Goal: Task Accomplishment & Management: Complete application form

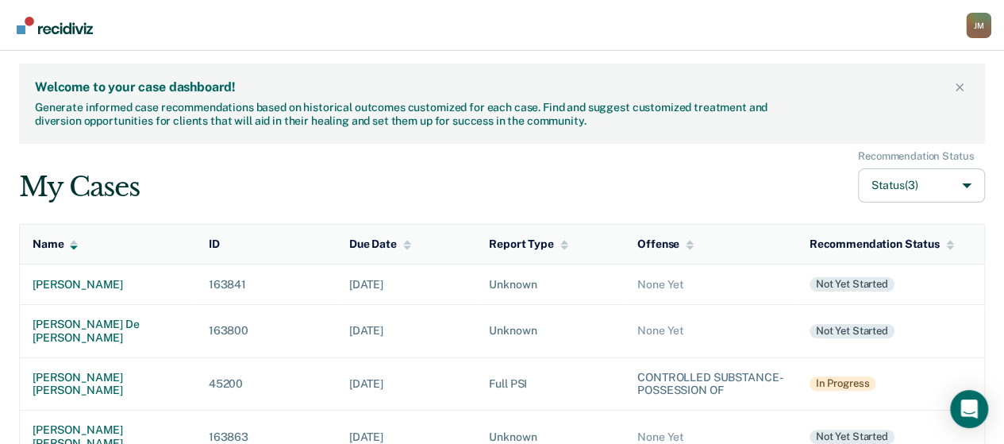
click at [282, 336] on td "163800" at bounding box center [266, 330] width 140 height 53
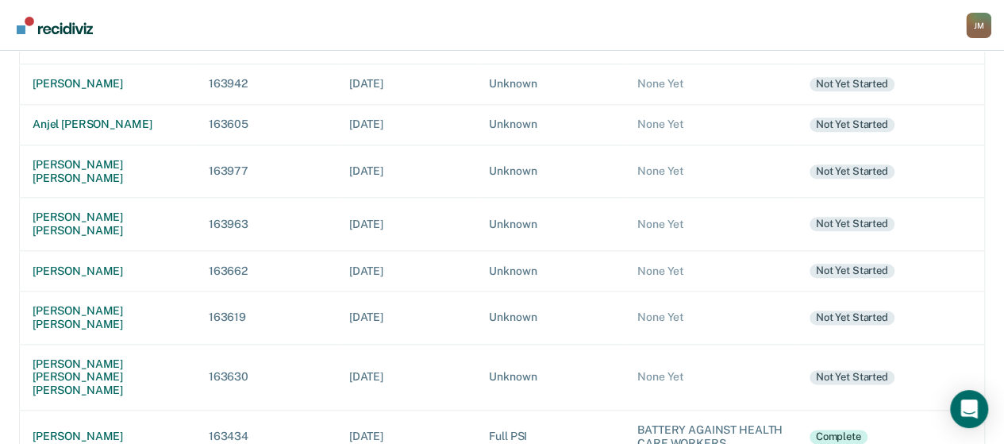
scroll to position [843, 0]
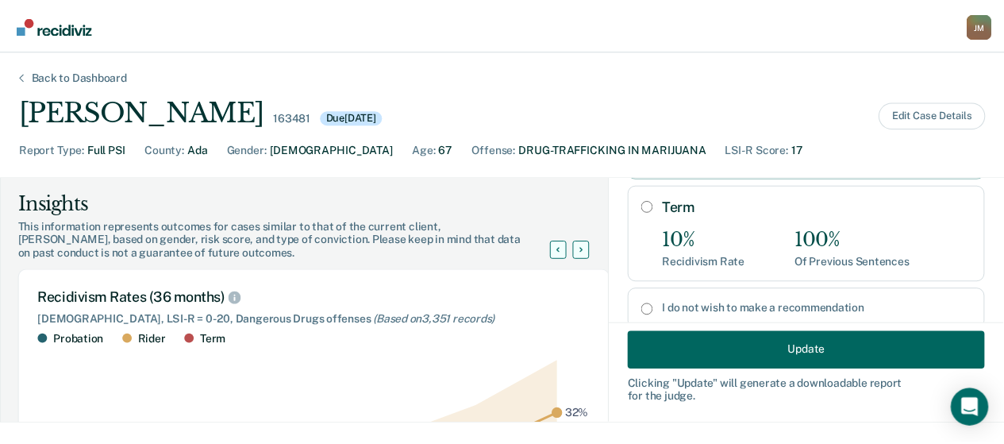
scroll to position [286, 0]
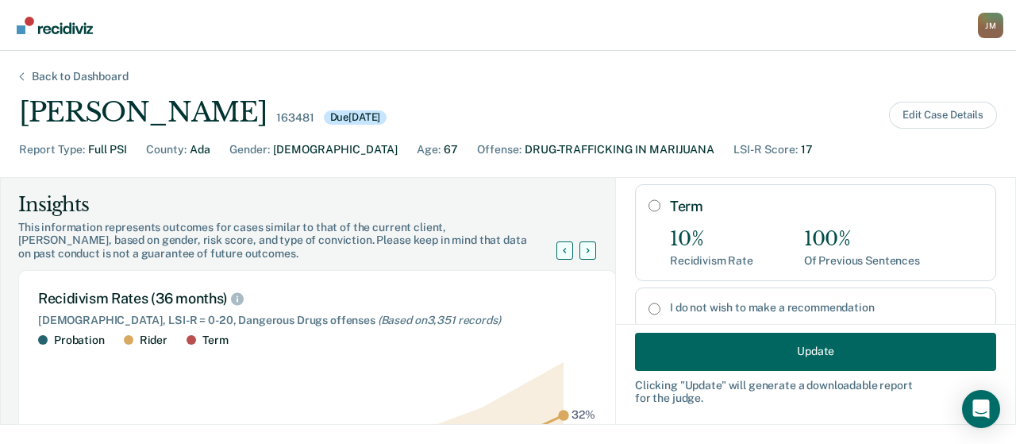
click at [649, 199] on input "Term" at bounding box center [655, 205] width 12 height 13
radio input "true"
radio input "false"
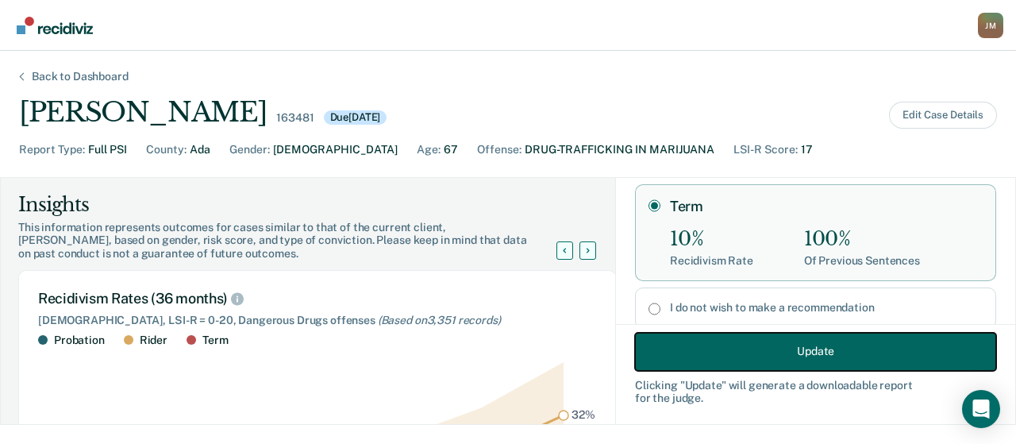
click at [775, 353] on button "Update" at bounding box center [815, 351] width 361 height 38
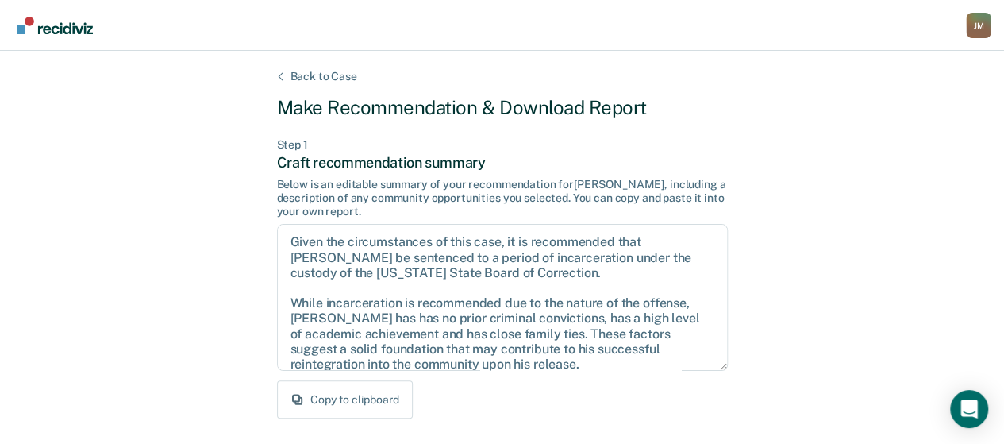
scroll to position [285, 0]
click at [335, 402] on button "Copy to clipboard" at bounding box center [345, 399] width 136 height 38
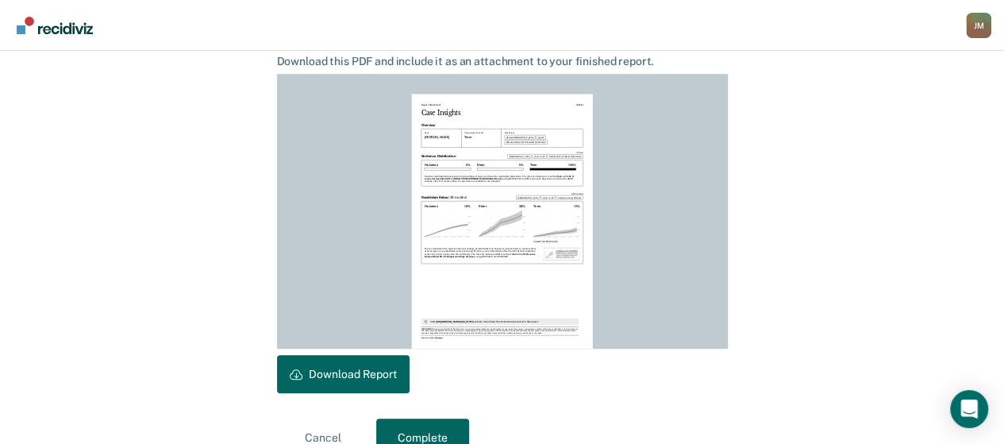
scroll to position [460, 0]
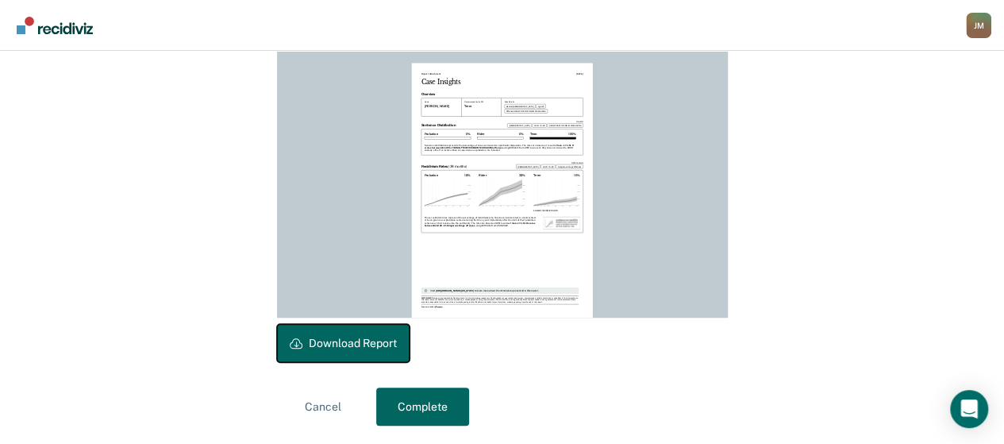
click at [338, 337] on button "Download Report" at bounding box center [343, 343] width 133 height 38
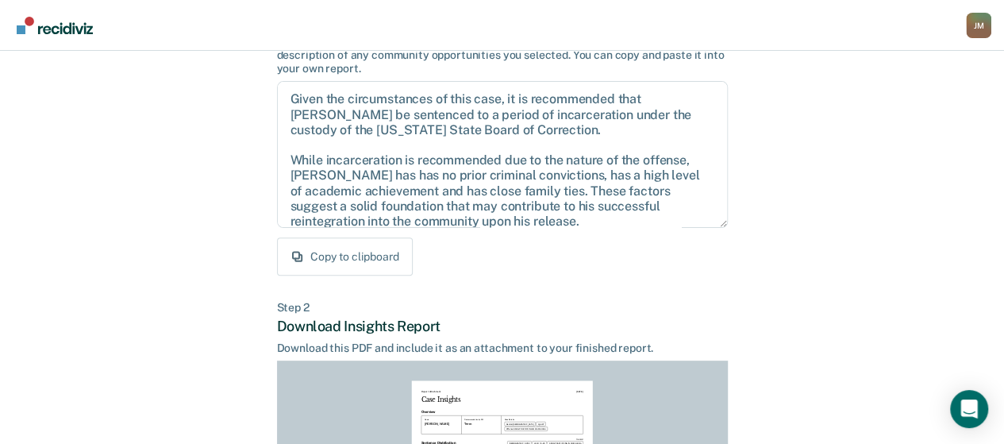
scroll to position [89, 0]
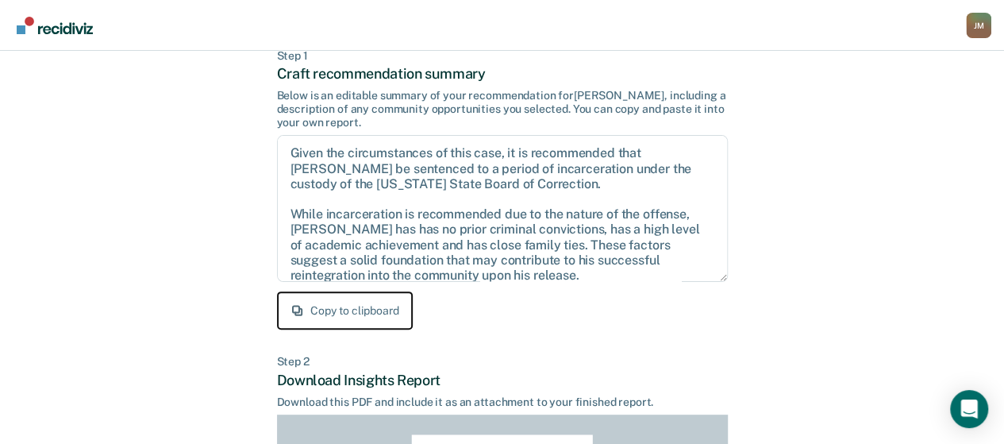
click at [344, 302] on button "Copy to clipboard" at bounding box center [345, 310] width 136 height 38
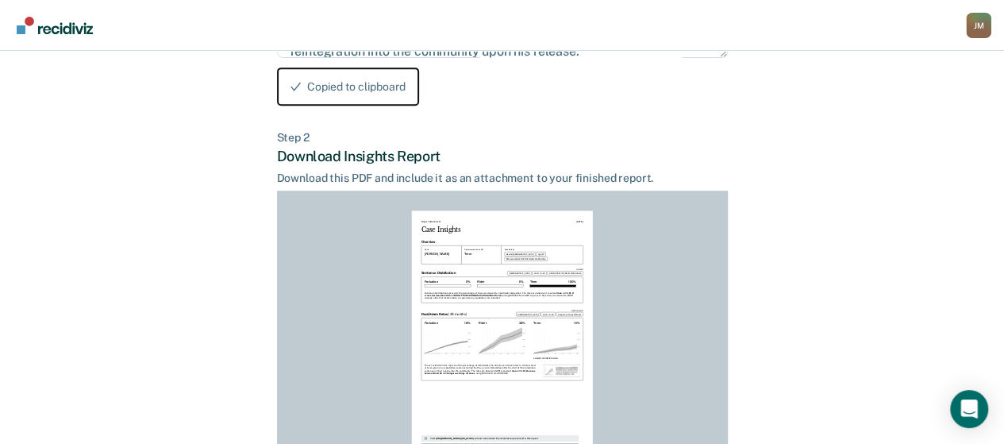
scroll to position [460, 0]
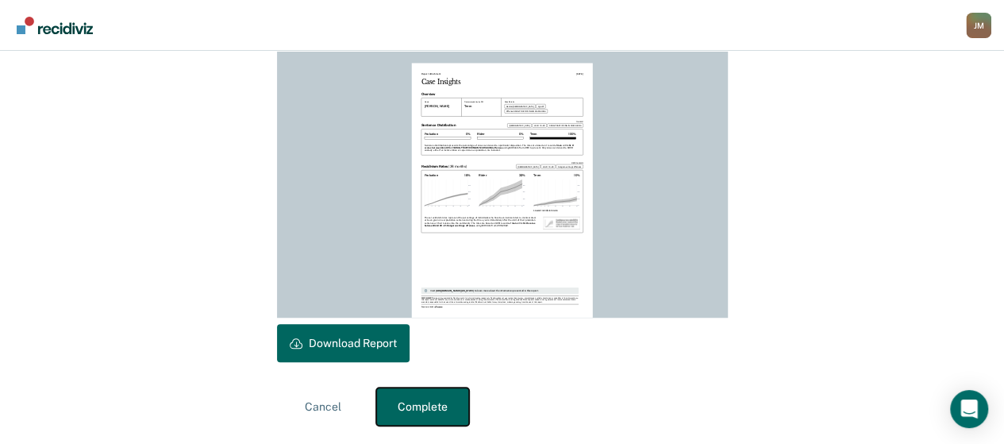
click at [413, 407] on button "Complete" at bounding box center [422, 406] width 93 height 38
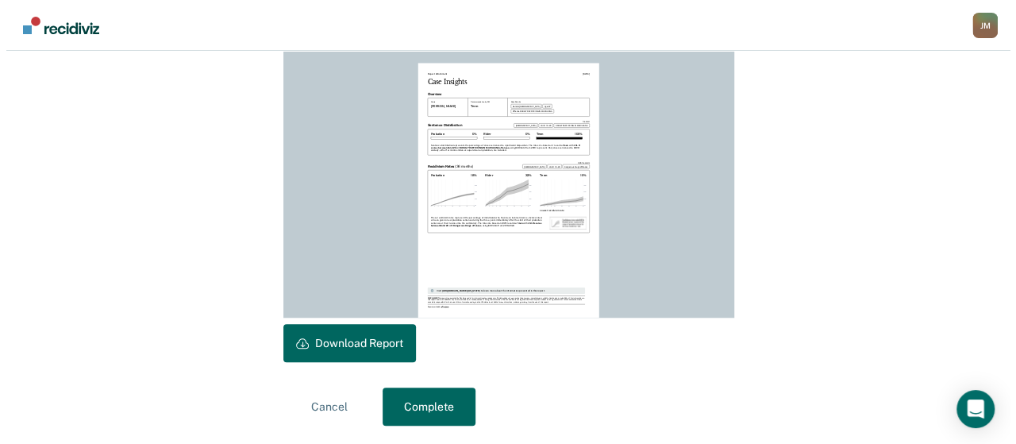
scroll to position [0, 0]
